Goal: Check status: Check status

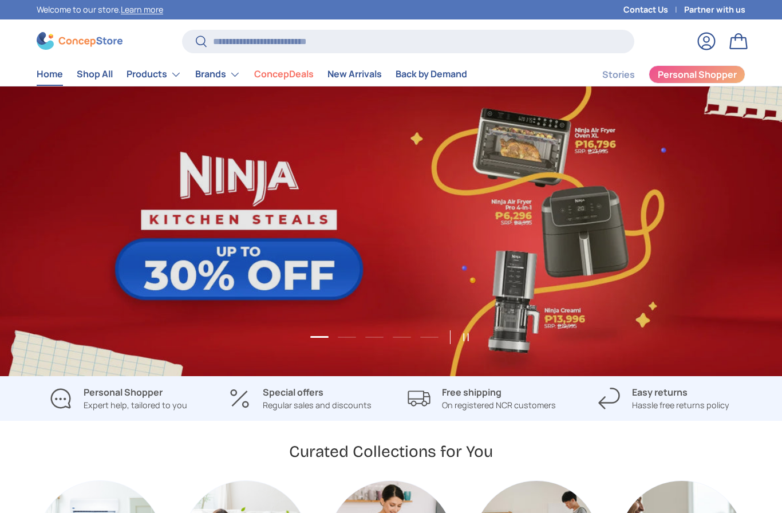
scroll to position [2936, 4662]
click at [302, 278] on link "1 of 5" at bounding box center [391, 231] width 782 height 290
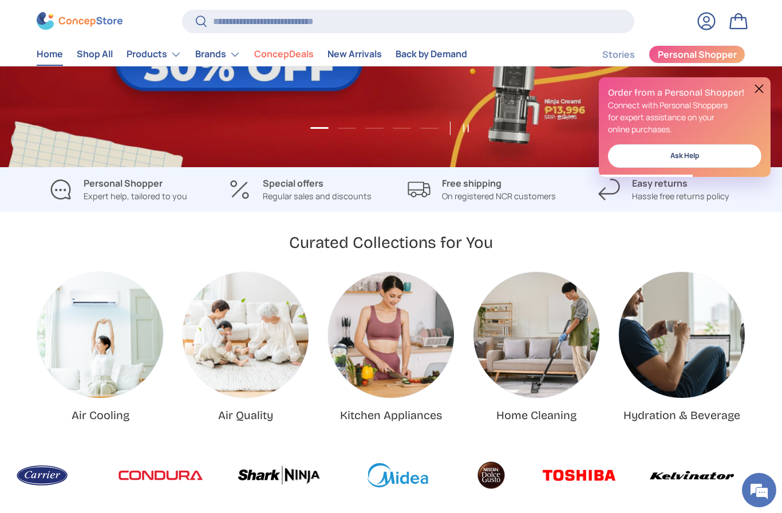
scroll to position [0, 0]
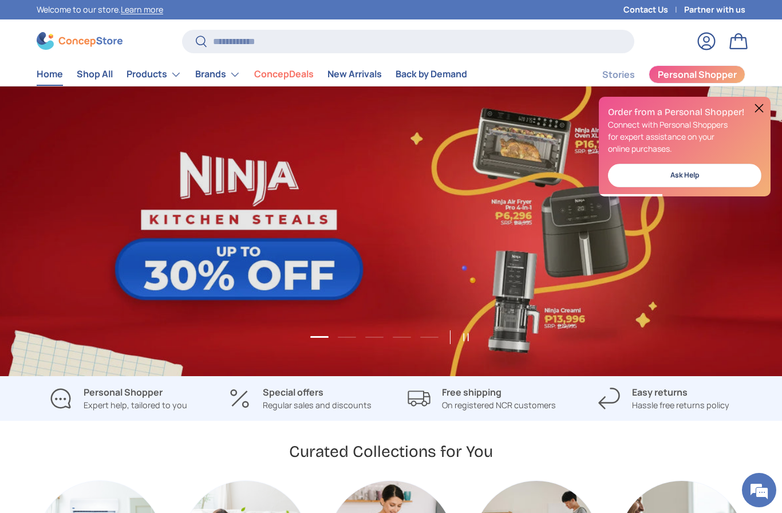
click at [269, 275] on link "1 of 5" at bounding box center [391, 231] width 782 height 290
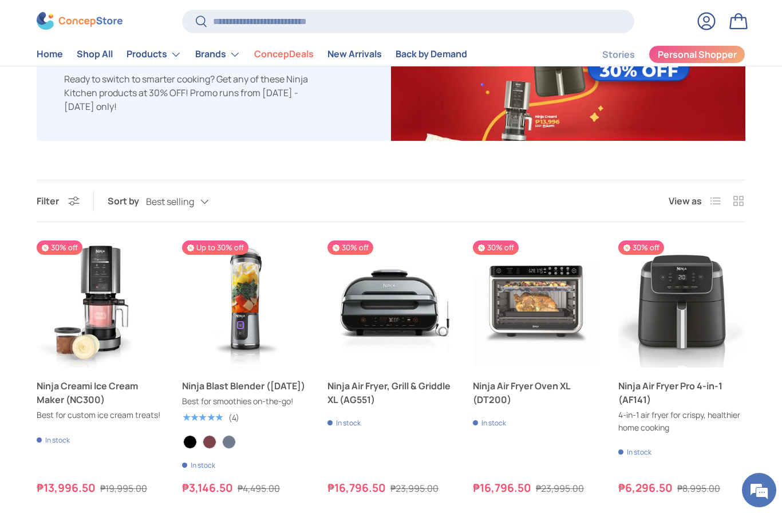
scroll to position [199, 0]
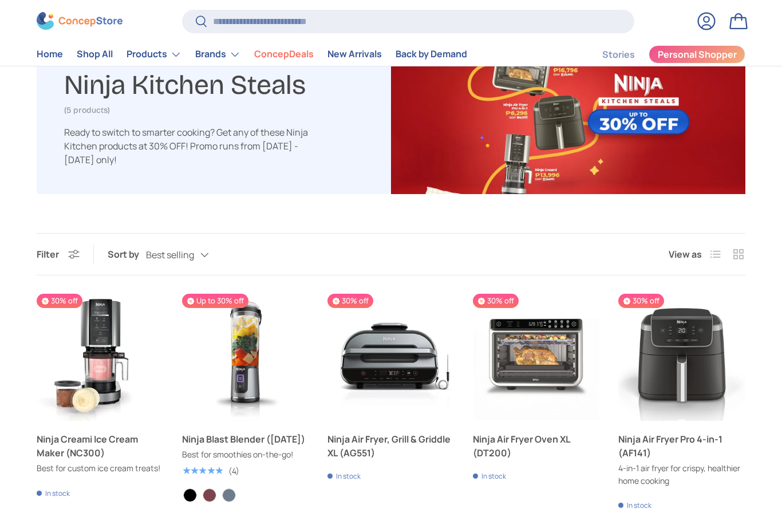
scroll to position [128, 0]
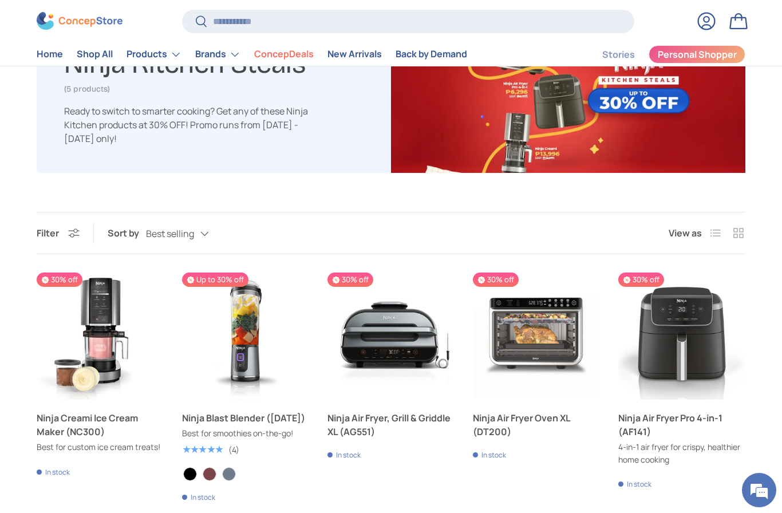
click at [102, 432] on link "Ninja Creami Ice Cream Maker (NC300)" at bounding box center [100, 424] width 127 height 27
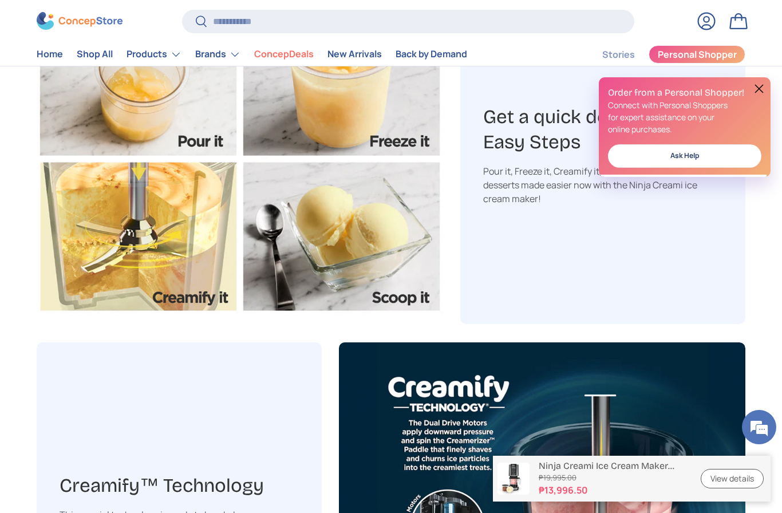
scroll to position [1126, 0]
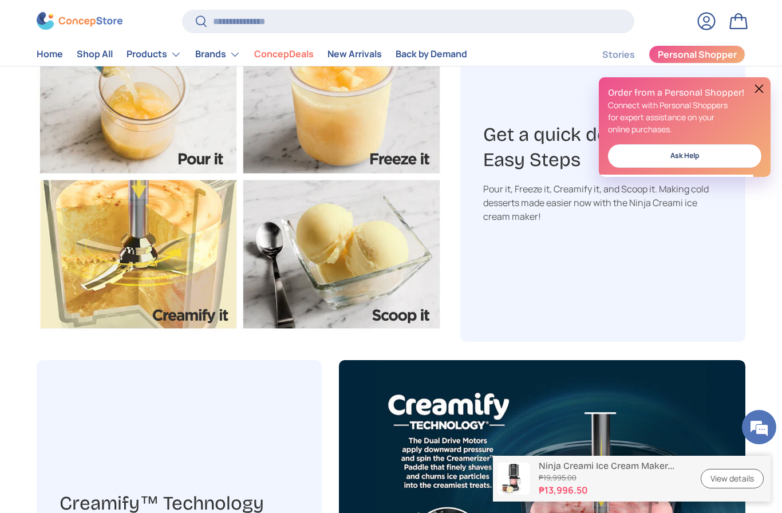
click at [707, 21] on link "Log in" at bounding box center [706, 21] width 25 height 25
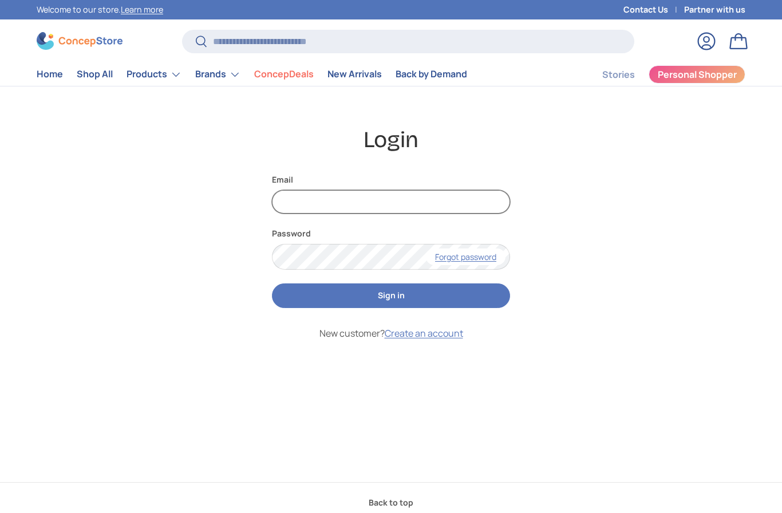
click at [357, 208] on input "Email" at bounding box center [391, 201] width 238 height 23
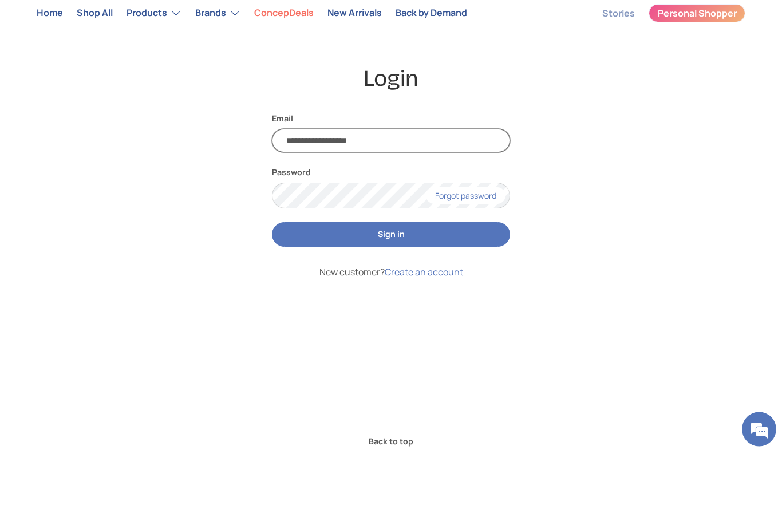
type input "**********"
click at [388, 283] on button "Sign in" at bounding box center [391, 295] width 238 height 25
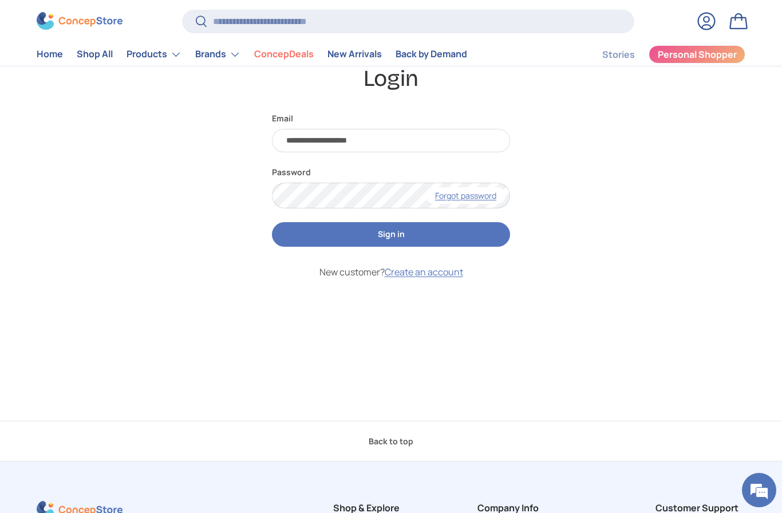
click at [404, 235] on button "Sign in" at bounding box center [391, 234] width 238 height 25
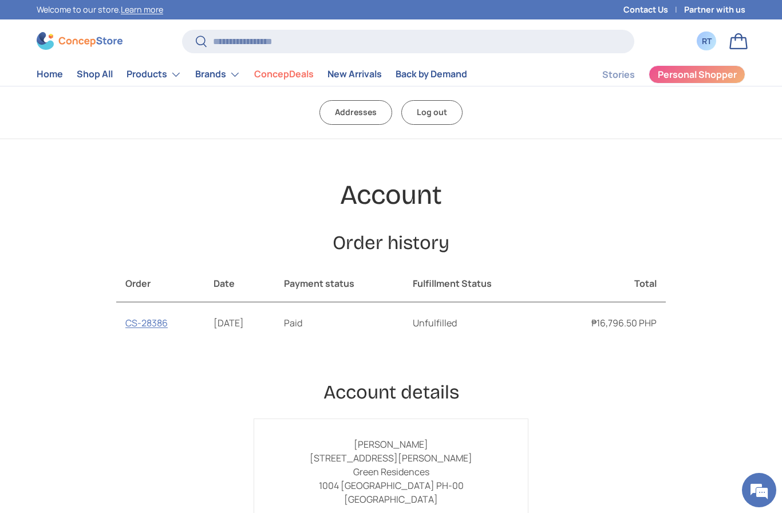
click at [143, 325] on link "CS-28386" at bounding box center [146, 323] width 42 height 13
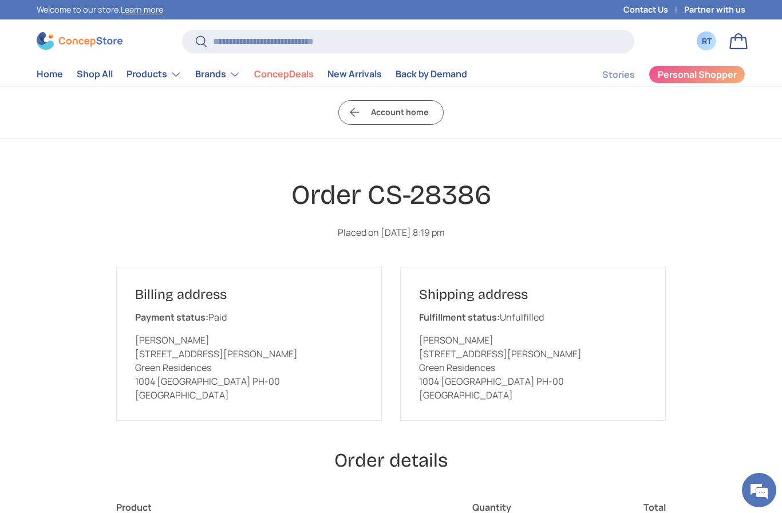
click at [404, 113] on link "Account home" at bounding box center [390, 112] width 105 height 25
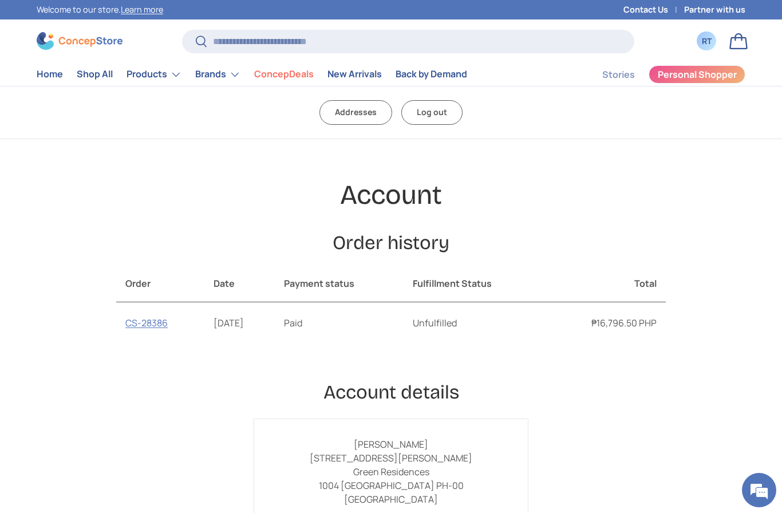
click at [436, 108] on link "Log out" at bounding box center [431, 112] width 61 height 25
